Goal: Information Seeking & Learning: Learn about a topic

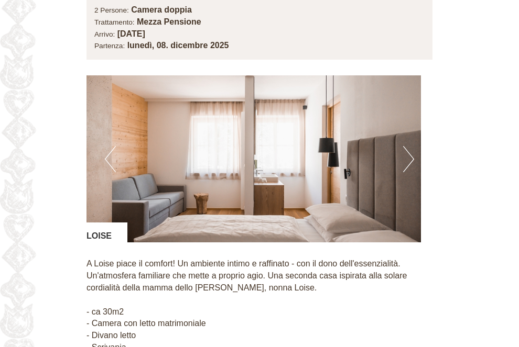
scroll to position [1470, 0]
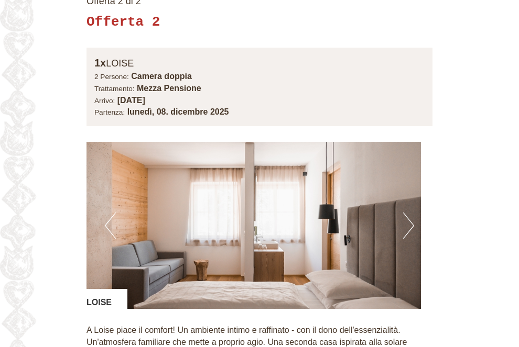
click at [414, 213] on button "Next" at bounding box center [408, 226] width 11 height 26
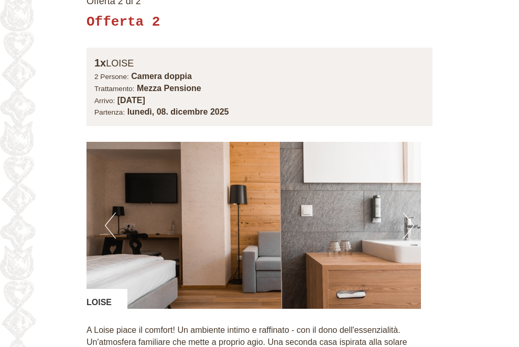
click at [414, 213] on button "Next" at bounding box center [408, 226] width 11 height 26
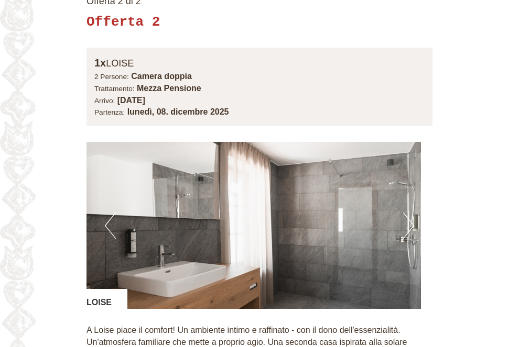
click at [414, 213] on button "Next" at bounding box center [408, 226] width 11 height 26
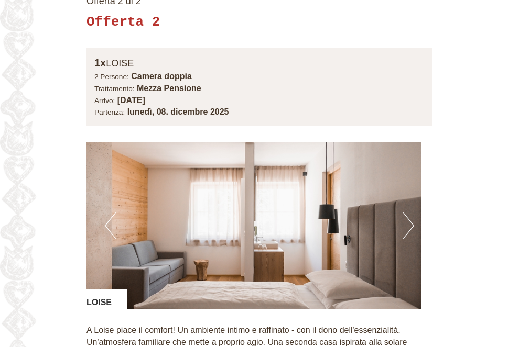
click at [116, 213] on button "Previous" at bounding box center [110, 226] width 11 height 26
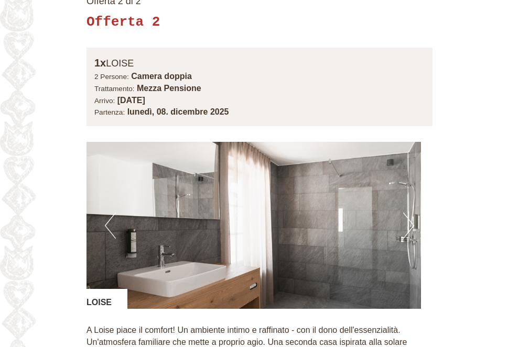
click at [421, 142] on img at bounding box center [253, 225] width 334 height 167
click at [414, 213] on button "Next" at bounding box center [408, 226] width 11 height 26
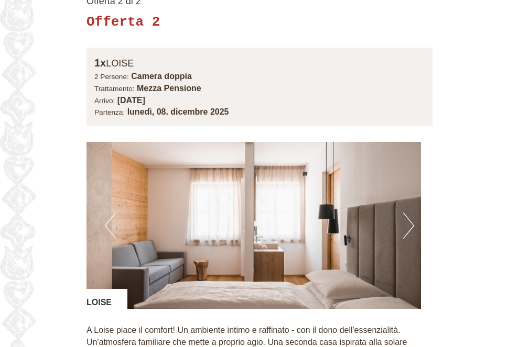
click at [414, 213] on button "Next" at bounding box center [408, 226] width 11 height 26
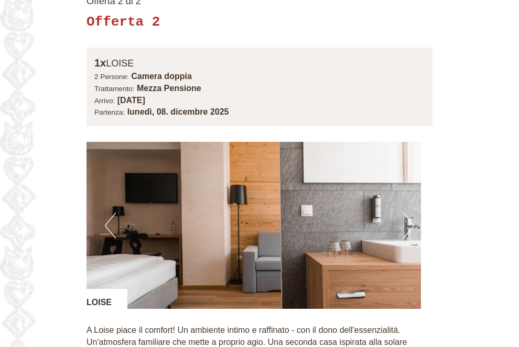
click at [414, 213] on button "Next" at bounding box center [408, 226] width 11 height 26
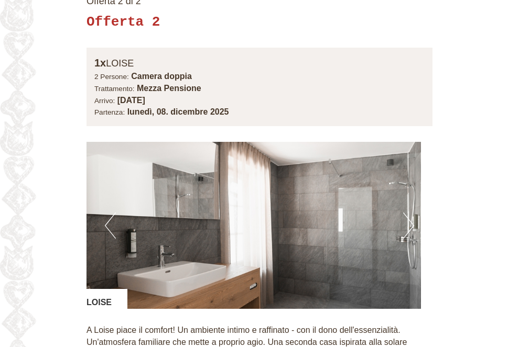
click at [414, 213] on button "Next" at bounding box center [408, 226] width 11 height 26
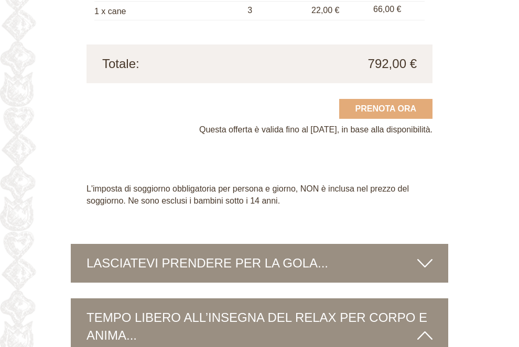
scroll to position [2023, 0]
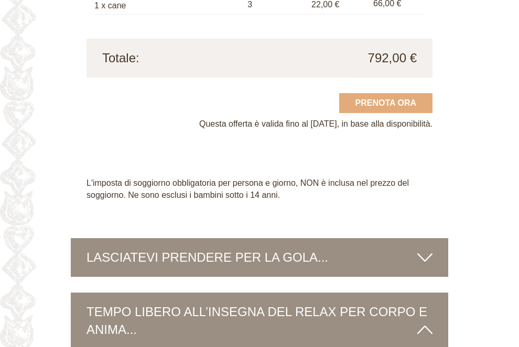
click at [432, 249] on icon at bounding box center [424, 258] width 15 height 18
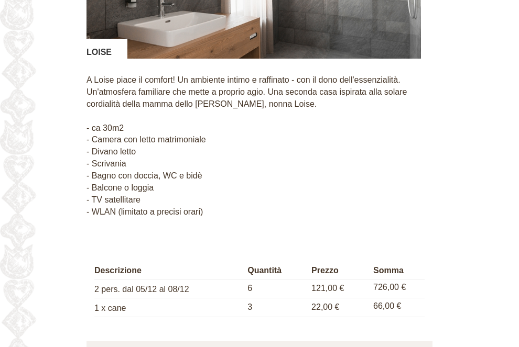
scroll to position [1738, 0]
